Goal: Transaction & Acquisition: Obtain resource

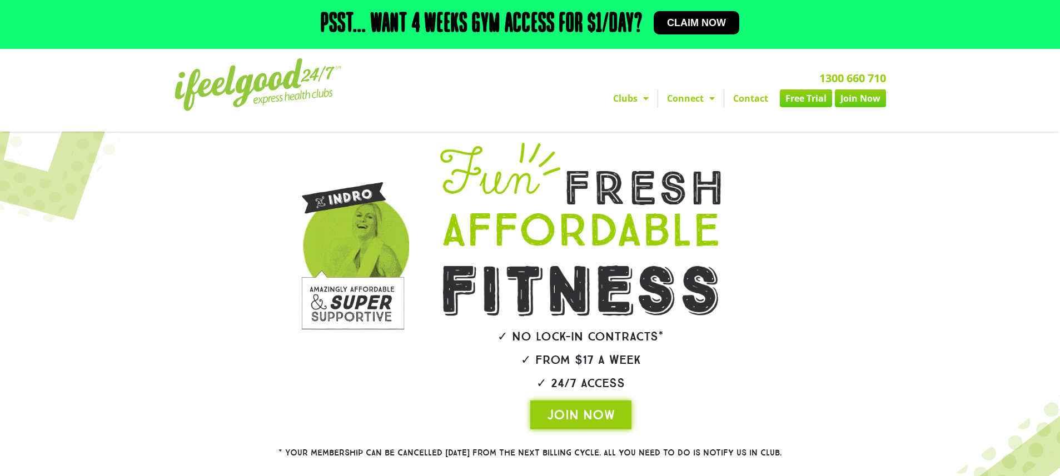
click at [802, 100] on link "Free Trial" at bounding box center [806, 99] width 52 height 18
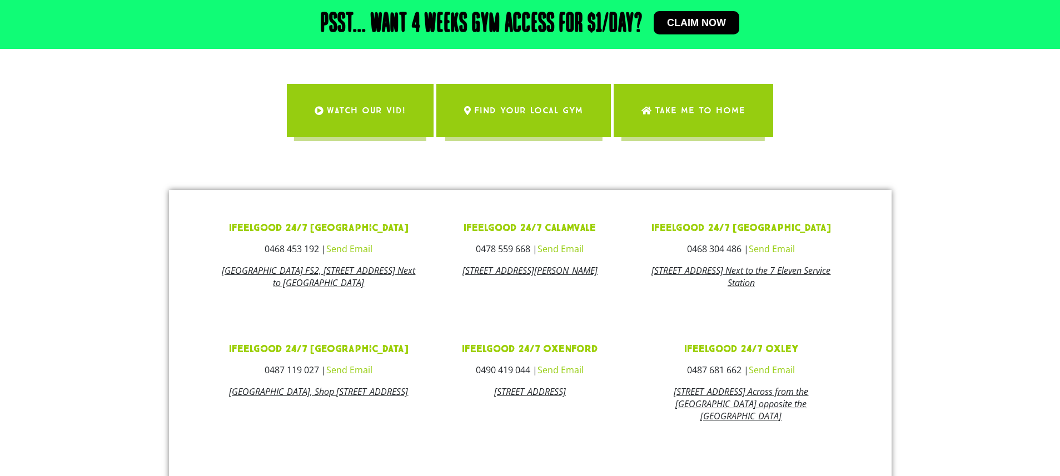
scroll to position [309, 0]
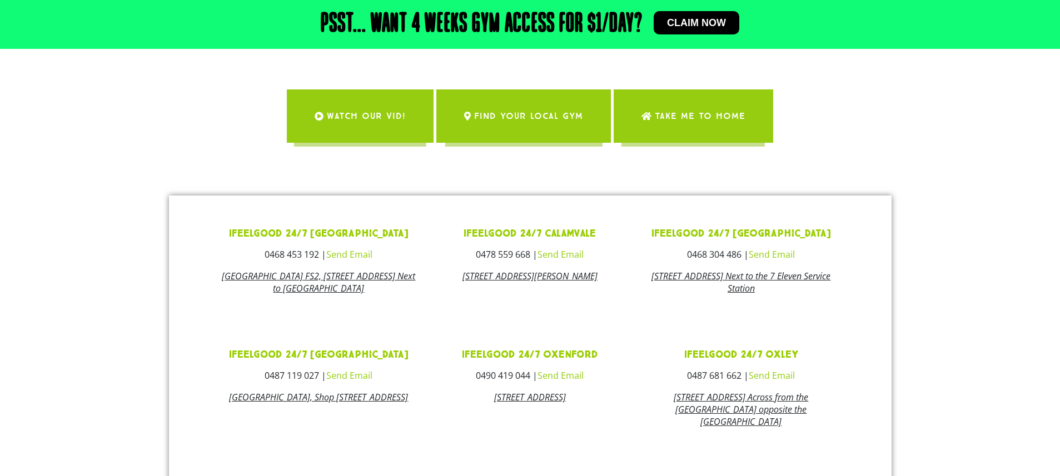
click at [504, 233] on link "ifeelgood 24/7 Calamvale" at bounding box center [530, 233] width 132 height 13
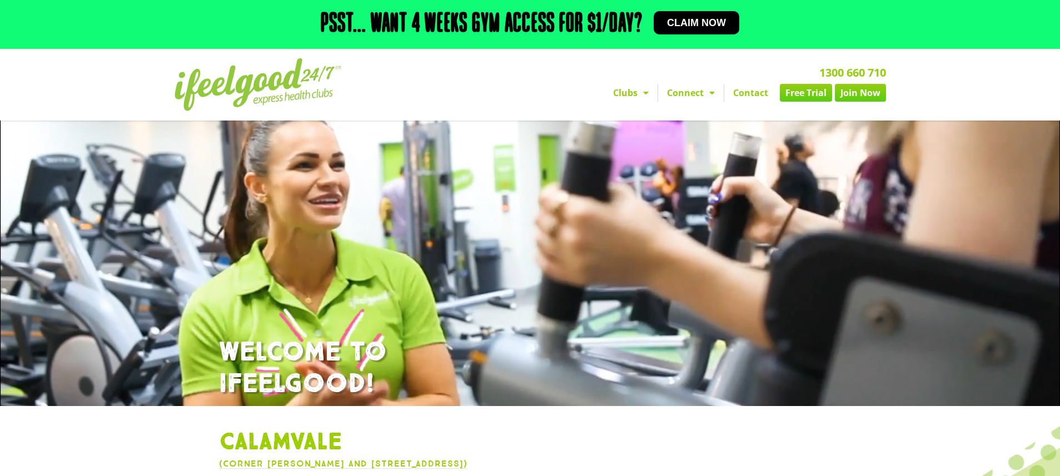
click at [807, 92] on link "Free Trial" at bounding box center [806, 93] width 52 height 18
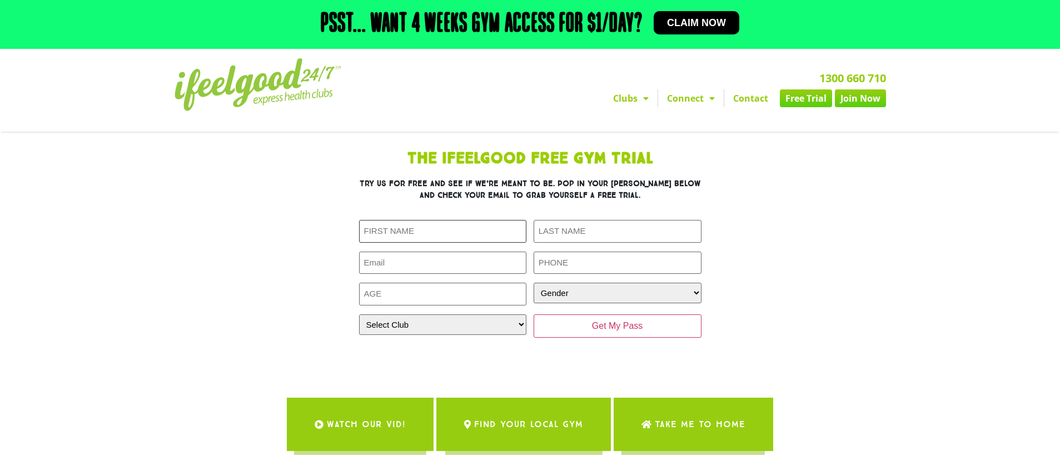
click at [450, 232] on input "First Name (Required)" at bounding box center [443, 231] width 168 height 23
type input "Danson"
type input "Ban"
type input "bdsb2011@gmail.com"
click at [423, 300] on input "Age (Required)" at bounding box center [443, 294] width 168 height 23
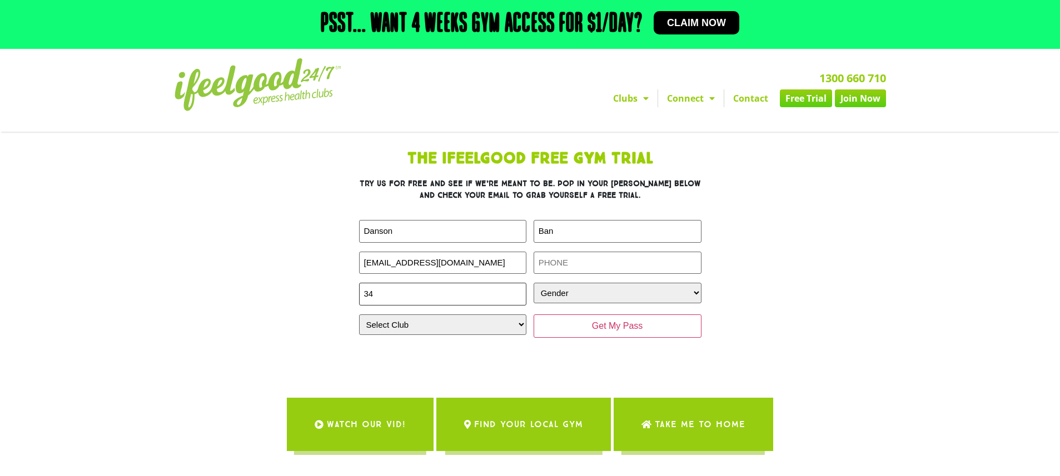
type input "34"
click at [549, 268] on input "Phone (Required)" at bounding box center [618, 263] width 168 height 23
type input "0401111852"
click at [801, 317] on section "The IfeelGood Free Gym Trial Try us for free and see if we’re meant to be. Pop …" at bounding box center [531, 255] width 634 height 219
click at [682, 290] on select "Gender Male Female" at bounding box center [618, 293] width 168 height 21
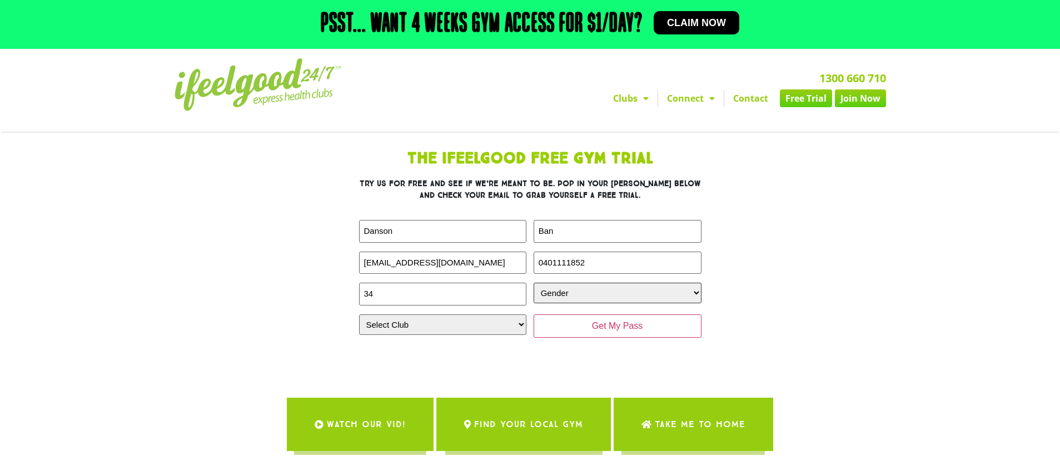
select select "Male"
click at [534, 283] on select "Gender Male Female" at bounding box center [618, 293] width 168 height 21
click at [513, 325] on select "Select Club Alexandra Hills Calamvale Coopers Plains Middle Park Oxenford Oxley…" at bounding box center [443, 325] width 168 height 21
select select "Calamvale"
click at [359, 315] on select "Select Club Alexandra Hills Calamvale Coopers Plains Middle Park Oxenford Oxley…" at bounding box center [443, 325] width 168 height 21
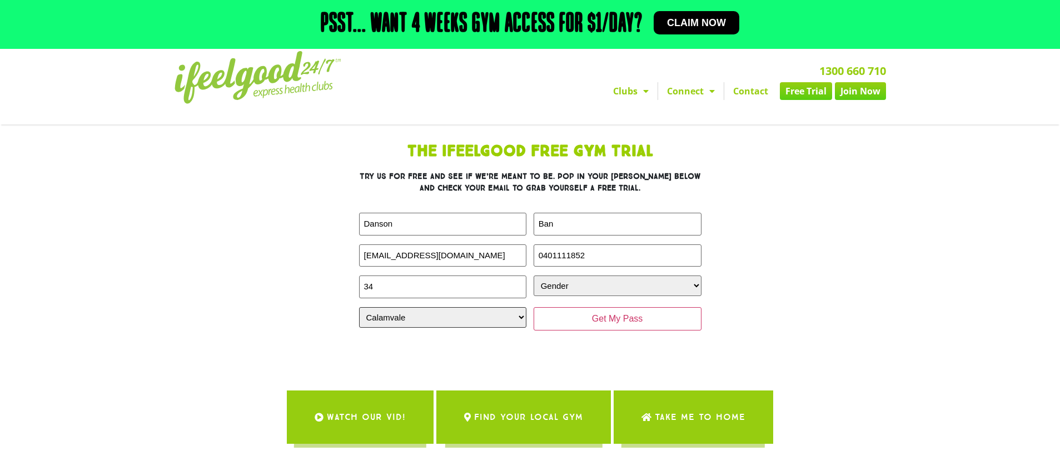
scroll to position [8, 0]
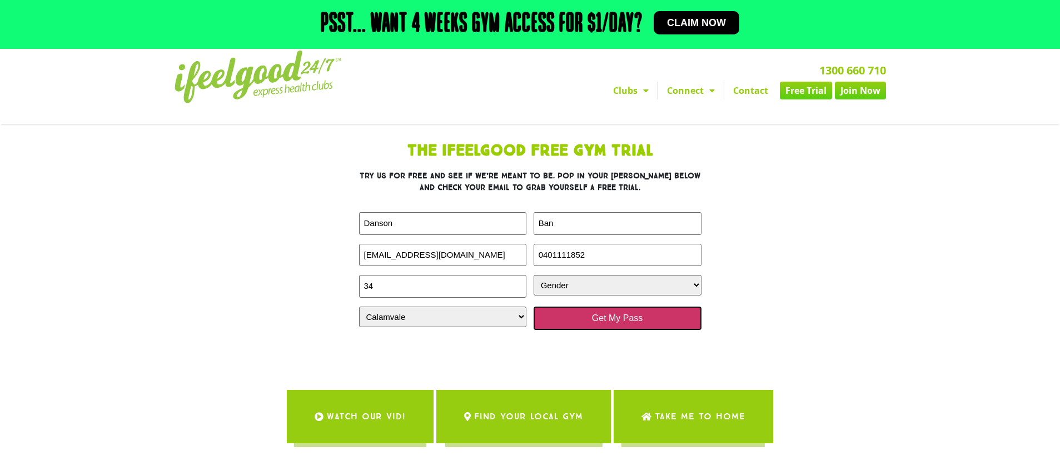
click at [605, 317] on input "Get My Pass" at bounding box center [618, 318] width 168 height 23
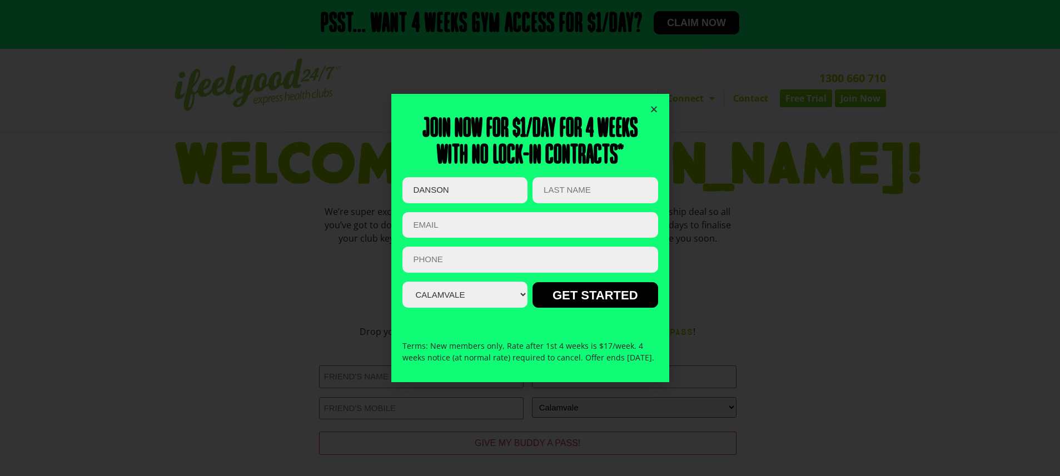
click at [655, 105] on icon "Close" at bounding box center [654, 109] width 8 height 8
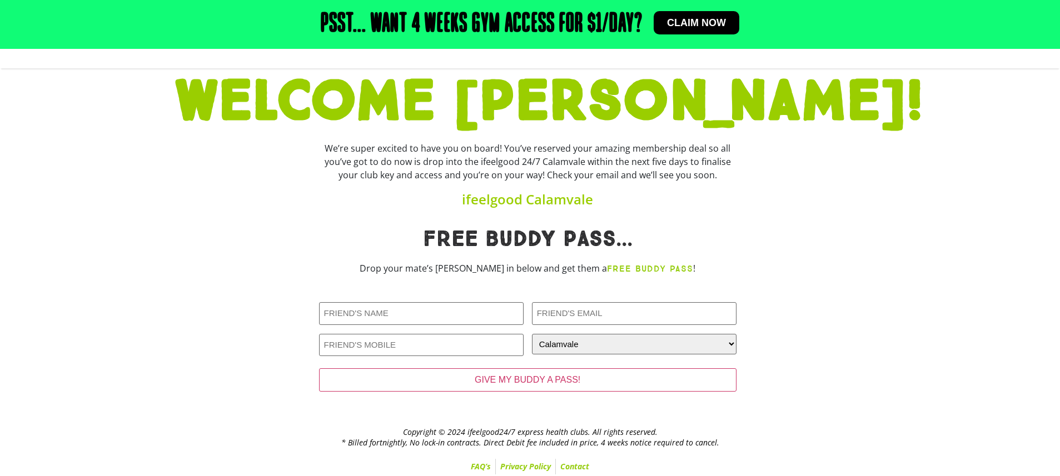
scroll to position [67, 0]
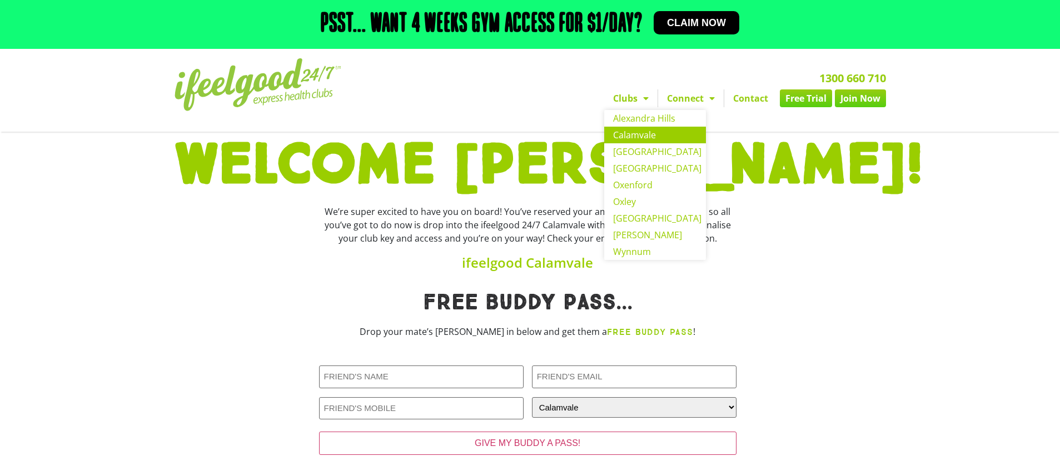
click at [644, 134] on link "Calamvale" at bounding box center [655, 135] width 102 height 17
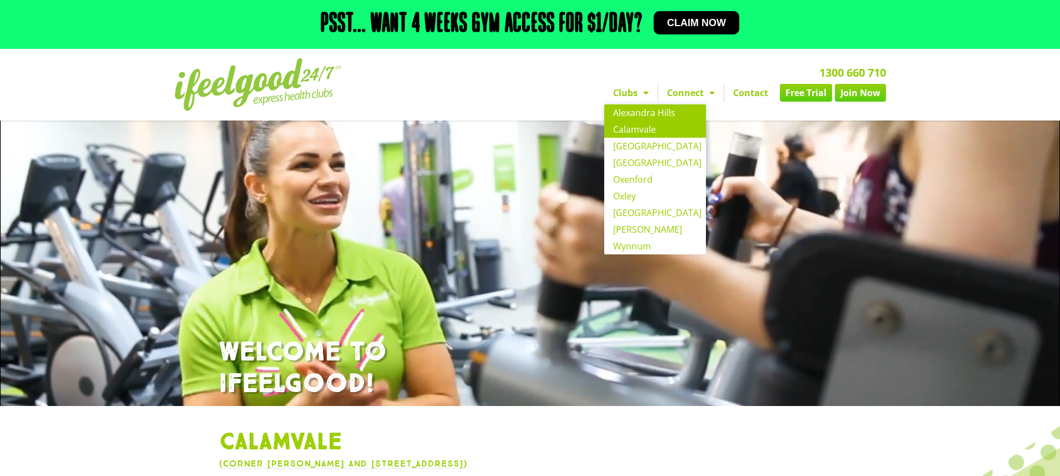
click at [636, 113] on link "Alexandra Hills" at bounding box center [655, 113] width 102 height 17
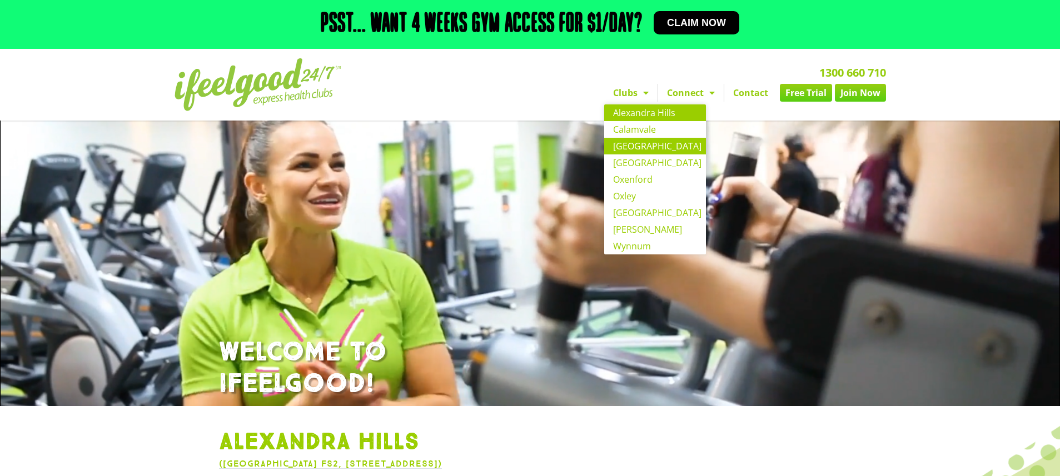
click at [644, 146] on link "[GEOGRAPHIC_DATA]" at bounding box center [655, 146] width 102 height 17
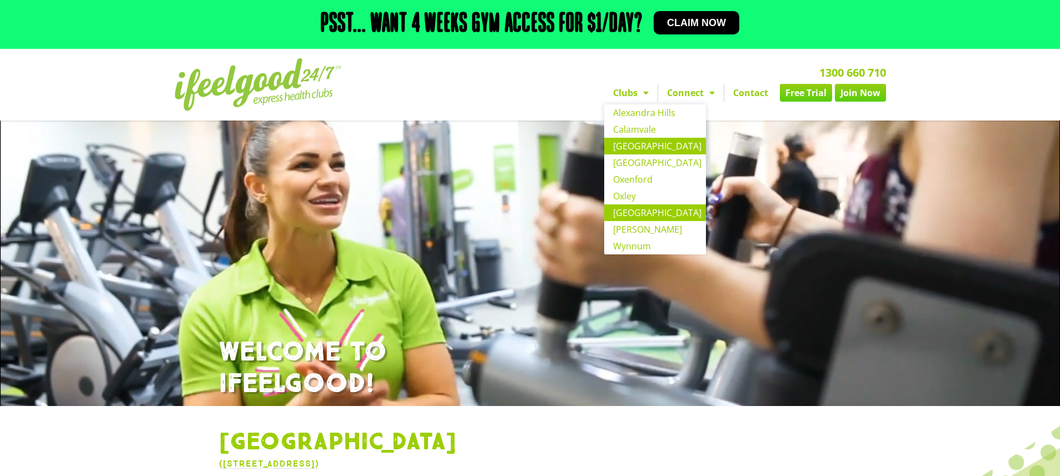
click at [639, 213] on link "[GEOGRAPHIC_DATA]" at bounding box center [655, 213] width 102 height 17
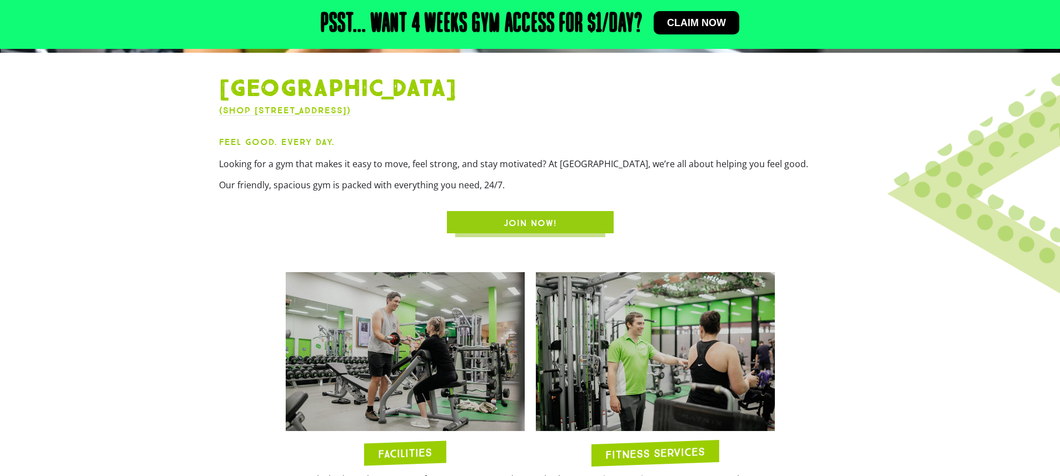
scroll to position [1093, 0]
